Goal: Communication & Community: Answer question/provide support

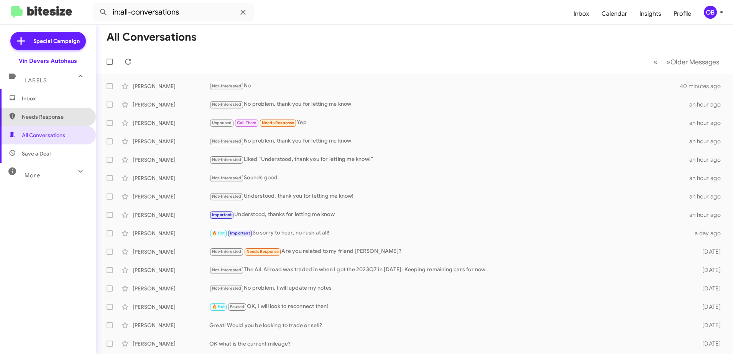
click at [54, 120] on span "Needs Response" at bounding box center [54, 117] width 65 height 8
type input "in:needs-response"
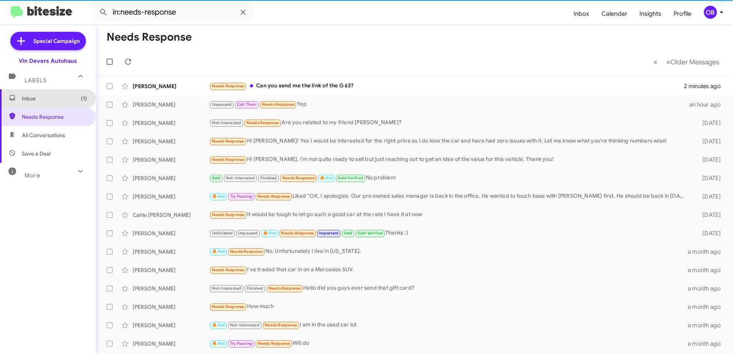
click at [51, 100] on span "Inbox (1)" at bounding box center [54, 99] width 65 height 8
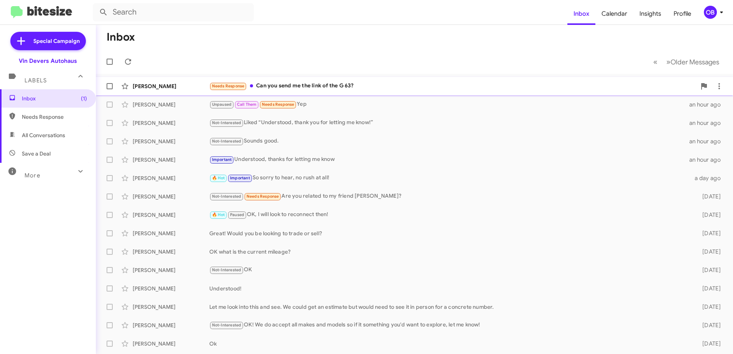
click at [411, 85] on div "Needs Response Can you send me the link of the G 63?" at bounding box center [452, 86] width 487 height 9
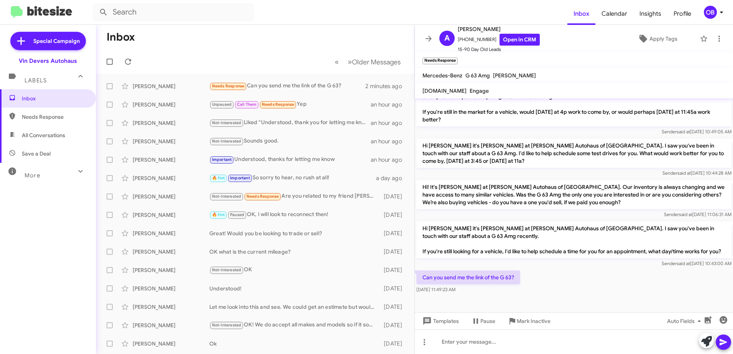
scroll to position [184, 0]
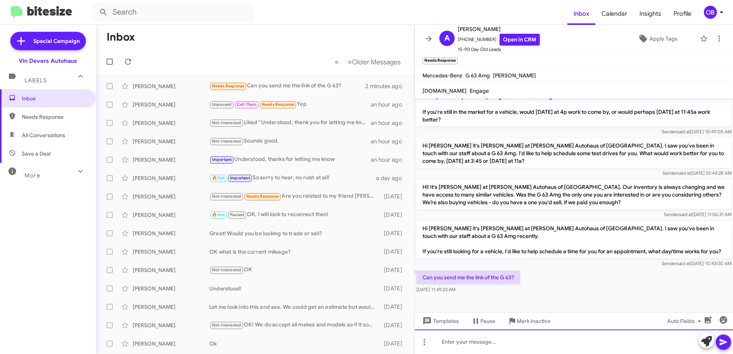
click at [488, 339] on div at bounding box center [574, 342] width 318 height 25
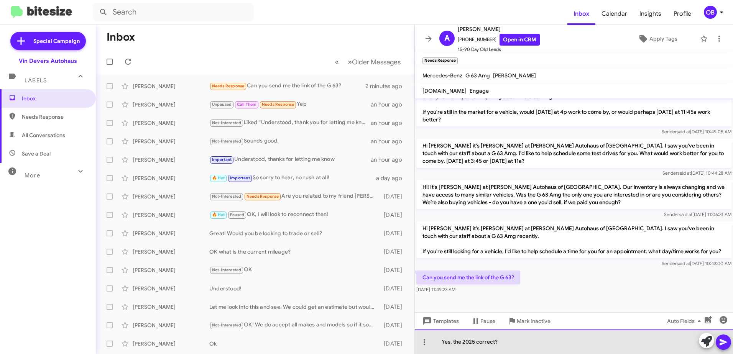
click at [510, 342] on div "Yes, the 2025 correct?" at bounding box center [574, 342] width 318 height 25
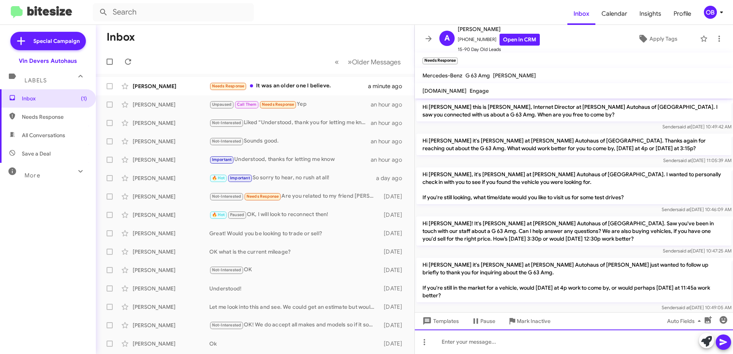
scroll to position [115, 0]
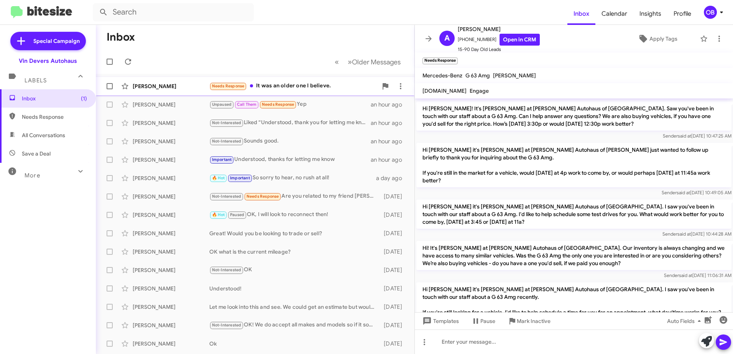
click at [323, 87] on div "Needs Response It was an older one I believe." at bounding box center [293, 86] width 168 height 9
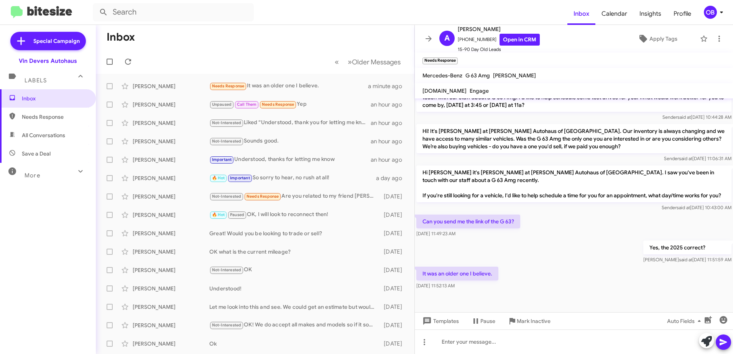
scroll to position [240, 0]
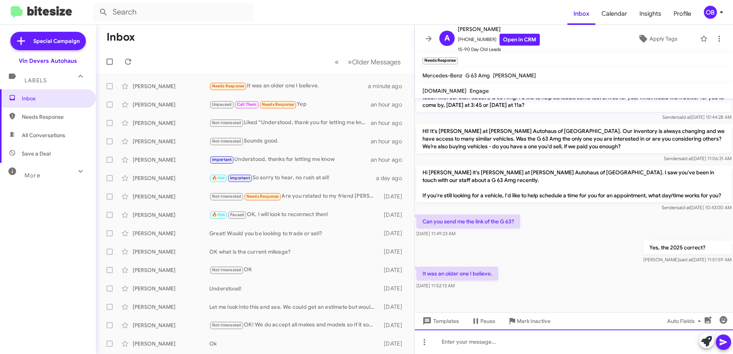
click at [472, 348] on div at bounding box center [574, 342] width 318 height 25
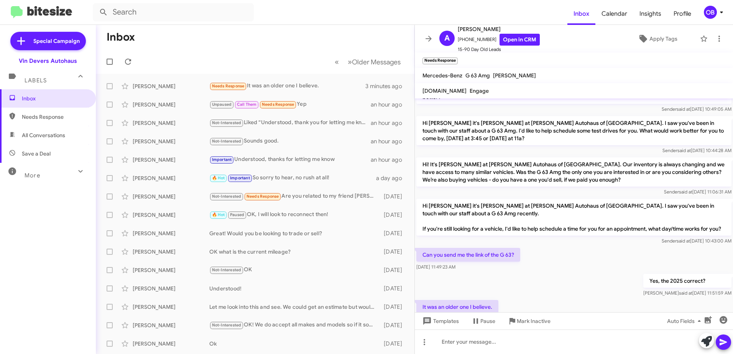
scroll to position [275, 0]
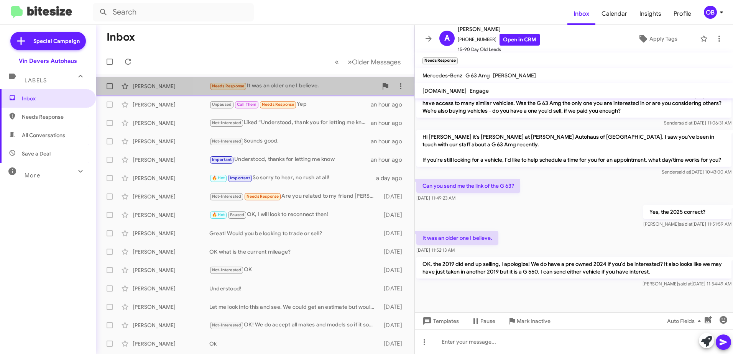
click at [350, 87] on div "Needs Response It was an older one I believe." at bounding box center [293, 86] width 168 height 9
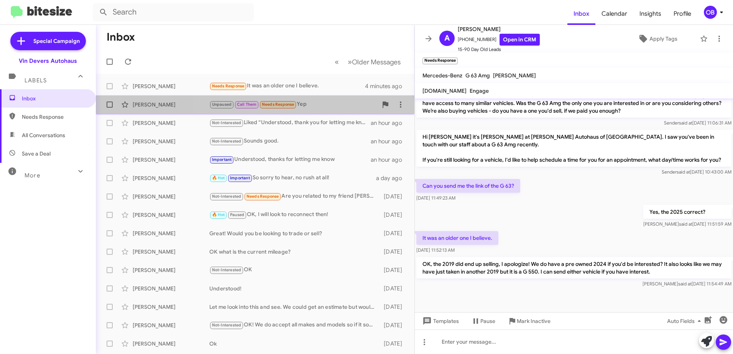
click at [339, 106] on div "Unpaused Call Them Needs Response Yep" at bounding box center [293, 104] width 168 height 9
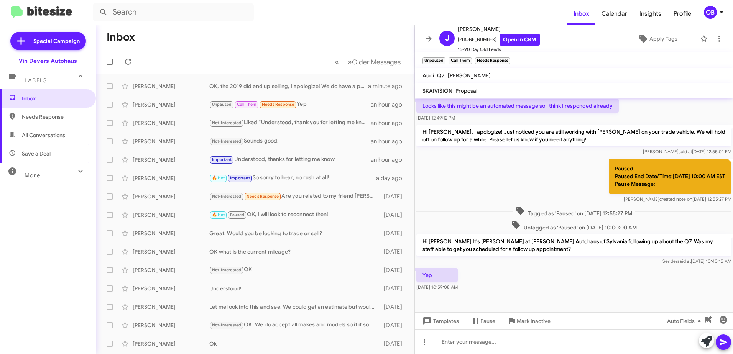
scroll to position [209, 0]
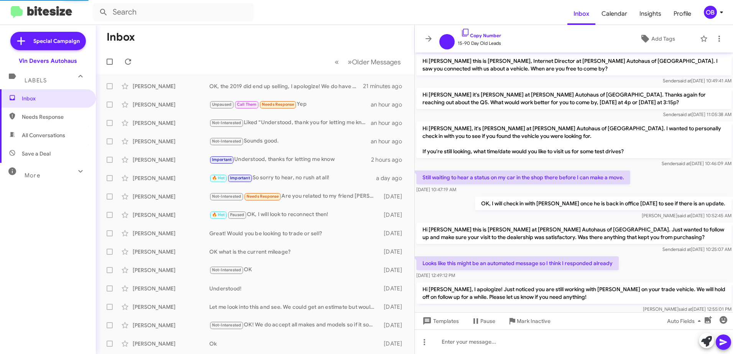
scroll to position [163, 0]
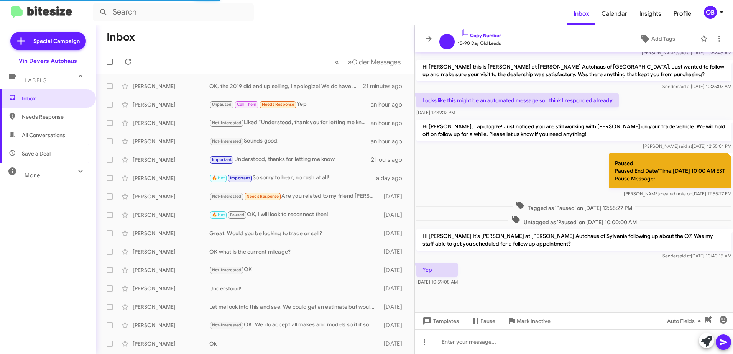
click at [42, 154] on span "Save a Deal" at bounding box center [36, 154] width 29 height 8
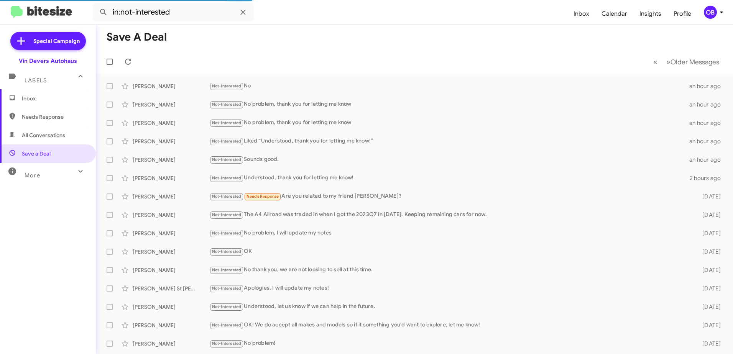
click at [48, 139] on span "All Conversations" at bounding box center [48, 135] width 96 height 18
type input "in:all-conversations"
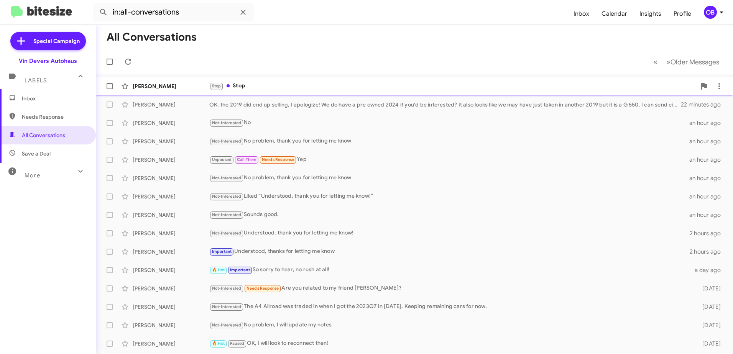
click at [413, 86] on div "Stop Stop" at bounding box center [452, 86] width 487 height 9
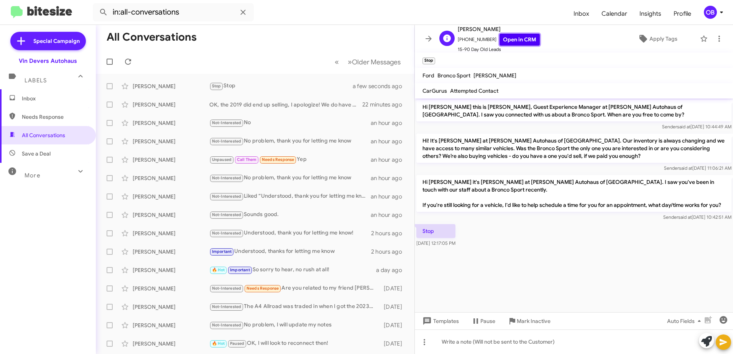
click at [511, 35] on link "Open in CRM" at bounding box center [520, 40] width 40 height 12
click at [297, 151] on span "[PERSON_NAME] Unpaused Call Them Needs Response Yep an hour ago" at bounding box center [255, 160] width 319 height 18
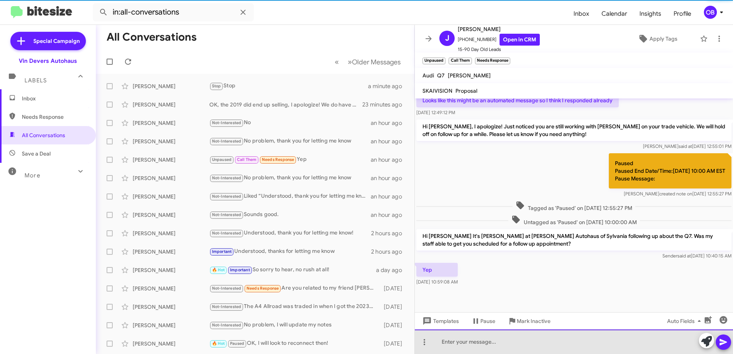
click at [470, 344] on div at bounding box center [574, 342] width 318 height 25
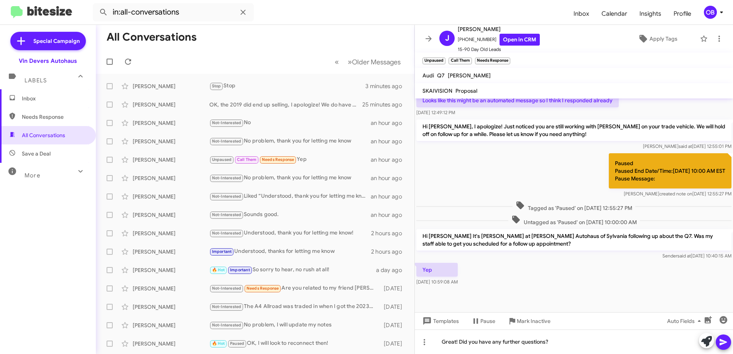
click at [727, 337] on span at bounding box center [723, 342] width 9 height 15
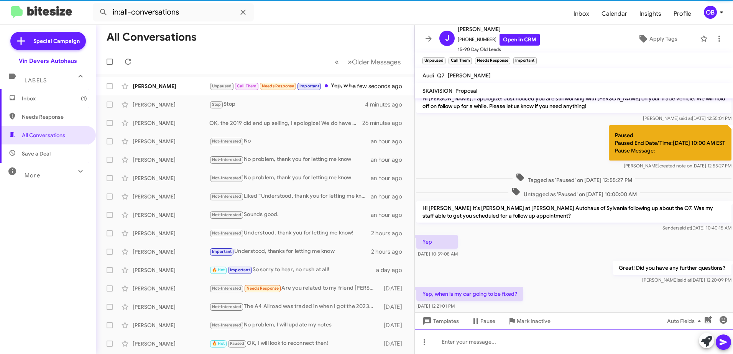
scroll to position [0, 0]
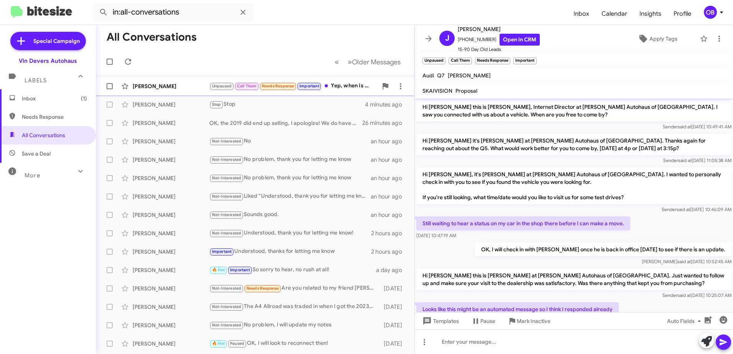
click at [336, 84] on div "Unpaused Call Them Needs Response Important Yep, when is my car going to be fix…" at bounding box center [293, 86] width 168 height 9
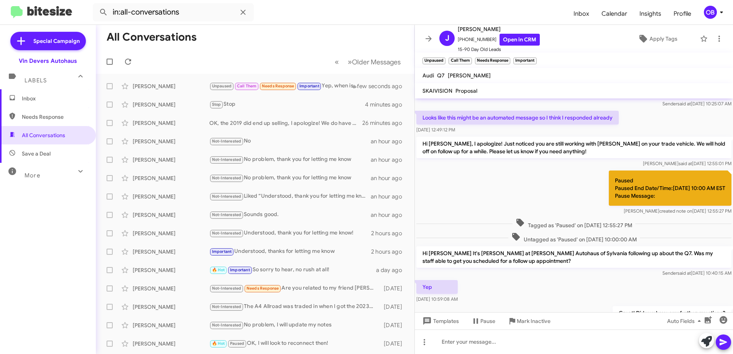
scroll to position [265, 0]
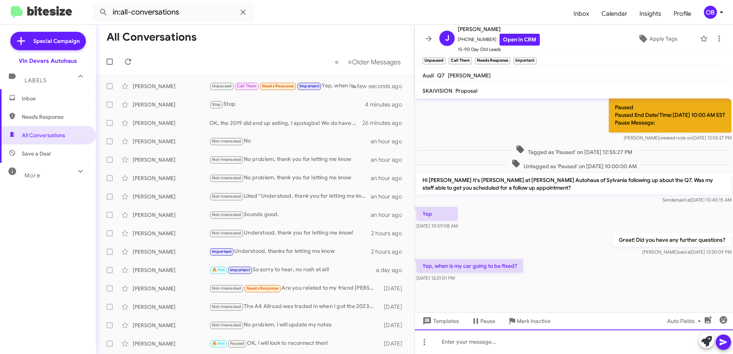
click at [523, 345] on div at bounding box center [574, 342] width 318 height 25
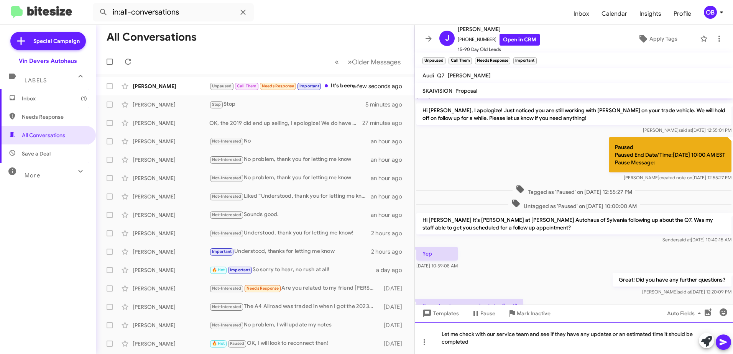
scroll to position [301, 0]
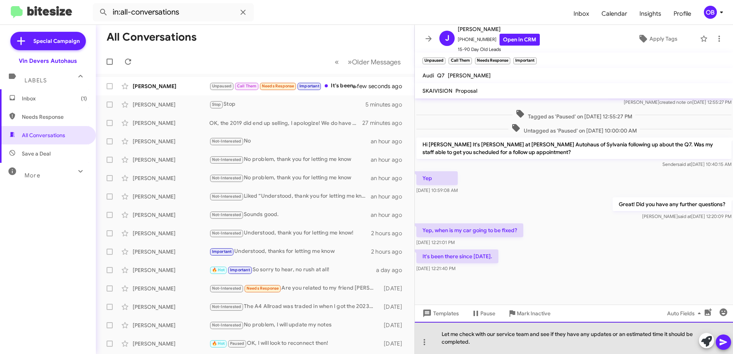
click at [443, 337] on div "Let me check with our service team and see if they have any updates or an estim…" at bounding box center [574, 338] width 318 height 32
click at [512, 343] on div "I apologize. Let me check with our service team and see if they have any update…" at bounding box center [574, 338] width 318 height 32
click at [617, 340] on div "I apologize. Let me check with our service team and see if they have any update…" at bounding box center [574, 338] width 318 height 32
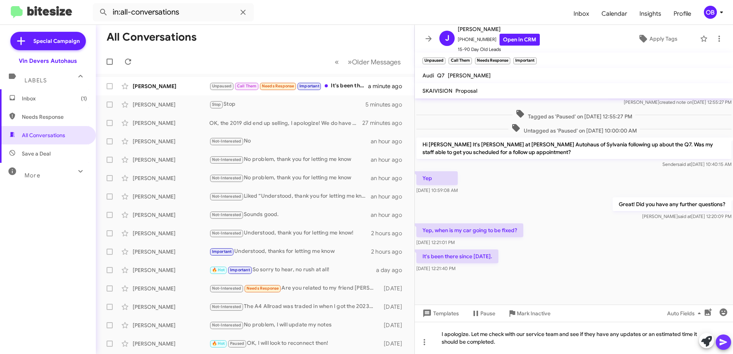
click at [727, 343] on icon at bounding box center [723, 342] width 7 height 7
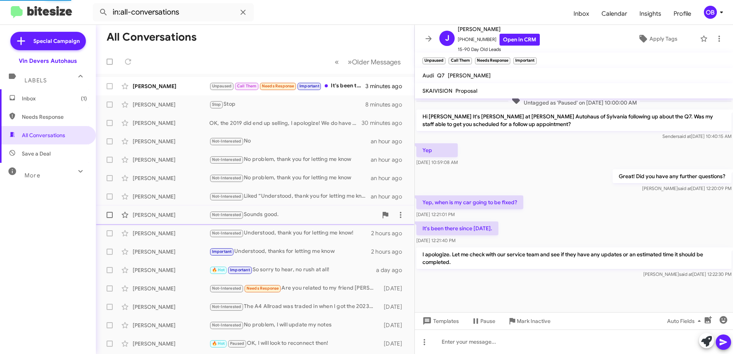
scroll to position [0, 0]
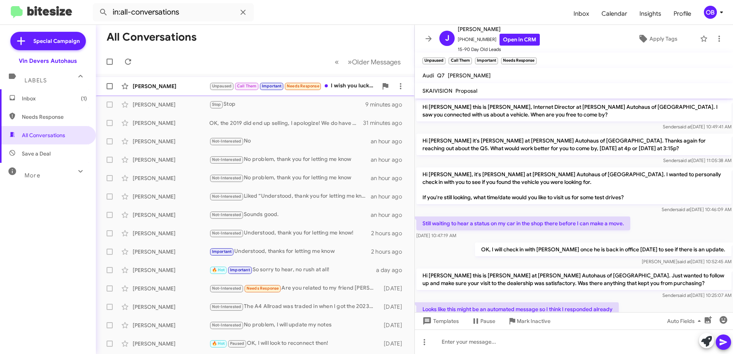
click at [340, 82] on div "Unpaused Call Them Important Needs Response I wish you luck 😂. They are telling…" at bounding box center [293, 86] width 168 height 9
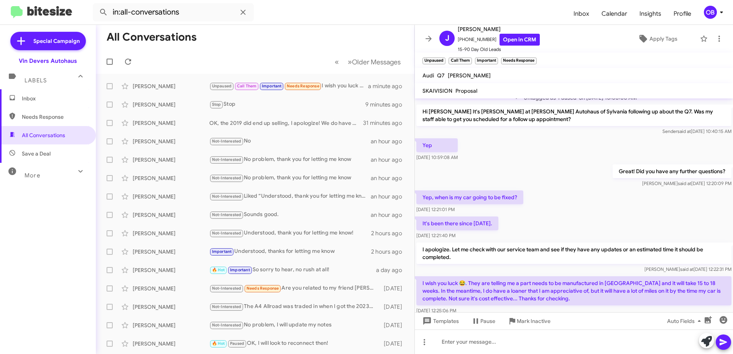
scroll to position [372, 0]
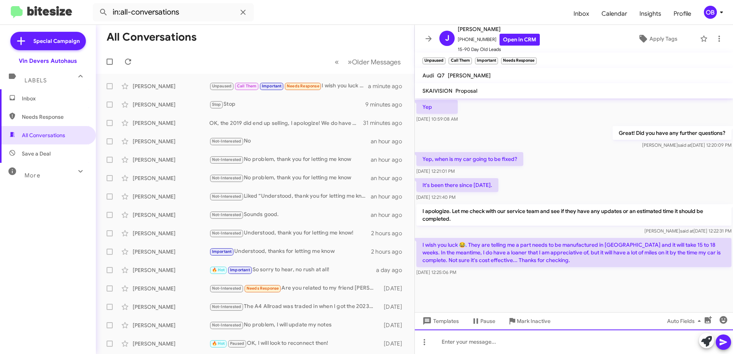
click at [487, 341] on div at bounding box center [574, 342] width 318 height 25
click at [516, 346] on div at bounding box center [574, 342] width 318 height 25
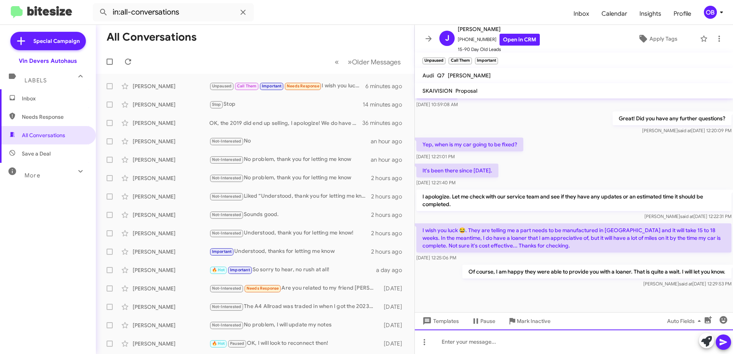
scroll to position [400, 0]
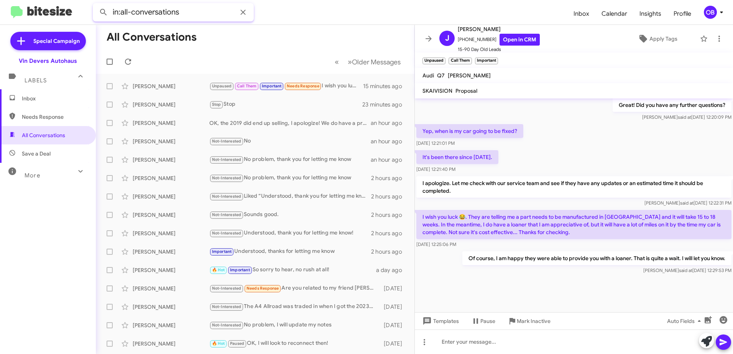
click at [184, 15] on input "in:all-conversations" at bounding box center [173, 12] width 161 height 18
click at [96, 5] on button at bounding box center [103, 12] width 15 height 15
click at [65, 168] on div "More" at bounding box center [40, 172] width 68 height 14
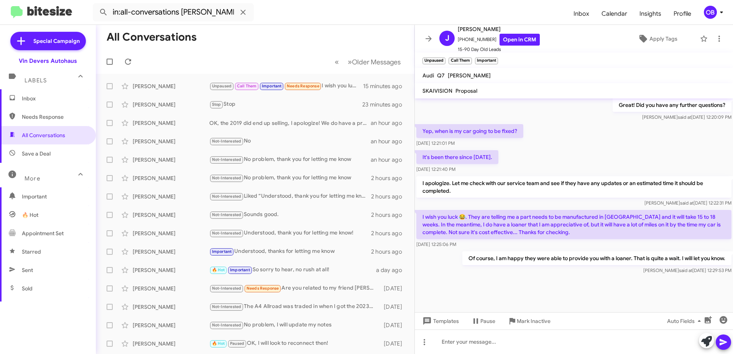
click at [44, 271] on span "Sent" at bounding box center [48, 270] width 96 height 18
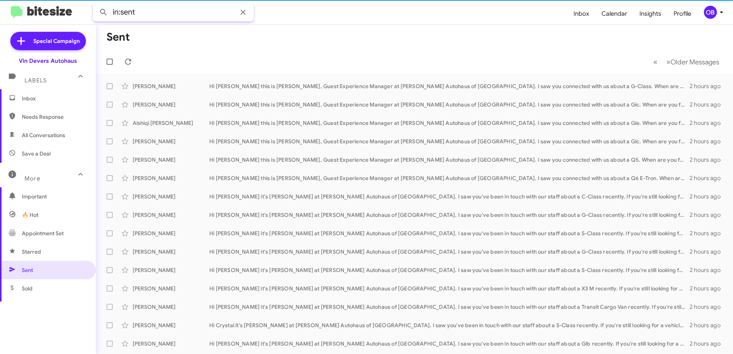
click at [193, 11] on input "in:sent" at bounding box center [173, 12] width 161 height 18
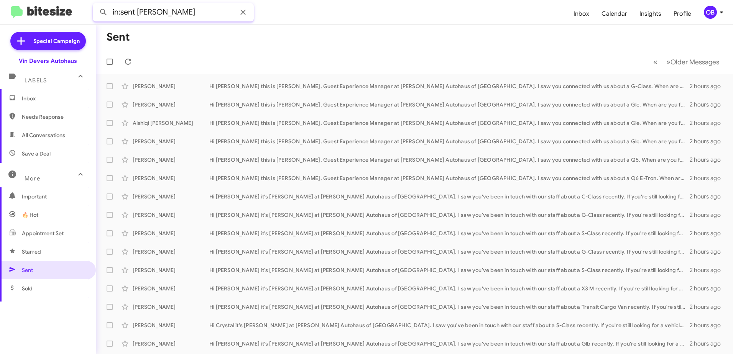
click at [96, 5] on button at bounding box center [103, 12] width 15 height 15
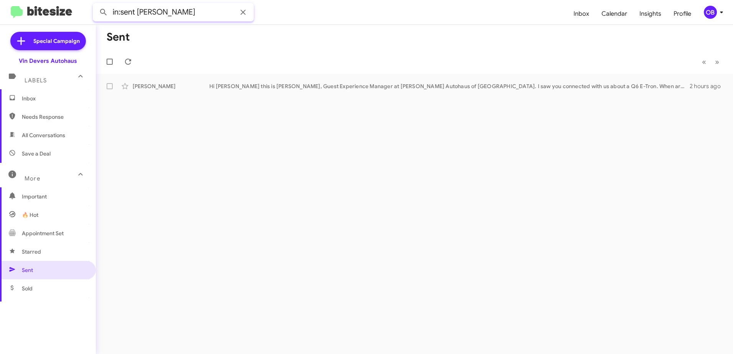
drag, startPoint x: 164, startPoint y: 17, endPoint x: 138, endPoint y: 16, distance: 25.7
click at [138, 16] on input "in:sent [PERSON_NAME]" at bounding box center [173, 12] width 161 height 18
click at [96, 5] on button at bounding box center [103, 12] width 15 height 15
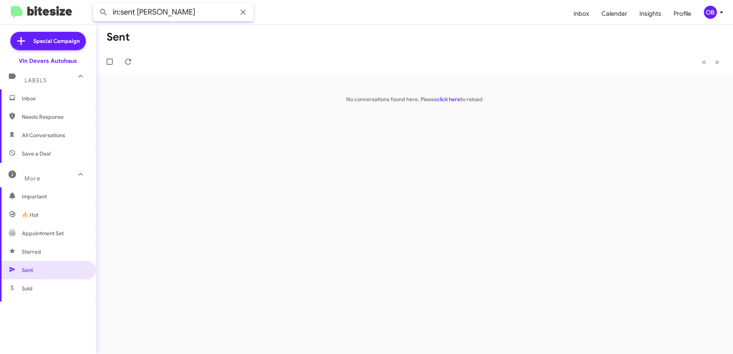
drag, startPoint x: 178, startPoint y: 15, endPoint x: 138, endPoint y: 13, distance: 39.9
click at [138, 13] on input "in:sent [PERSON_NAME]" at bounding box center [173, 12] width 161 height 18
click at [96, 5] on button at bounding box center [103, 12] width 15 height 15
drag, startPoint x: 193, startPoint y: 15, endPoint x: 139, endPoint y: 19, distance: 54.6
click at [139, 19] on input "in:sent [PERSON_NAME]" at bounding box center [173, 12] width 161 height 18
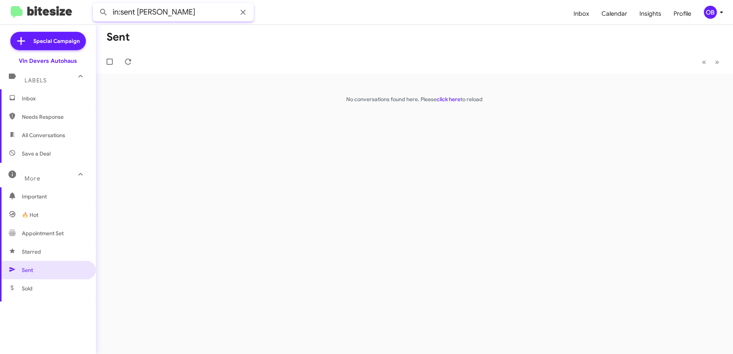
type input "in:sent [PERSON_NAME]"
click at [96, 5] on button at bounding box center [103, 12] width 15 height 15
